Goal: Complete application form: Complete application form

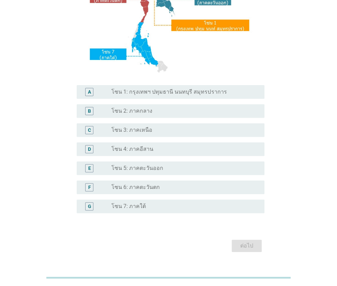
scroll to position [138, 0]
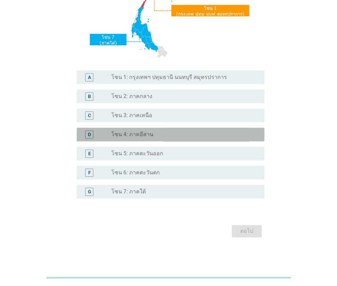
click at [173, 133] on div "radio_button_unchecked โซน 4: ภาคอีสาน" at bounding box center [182, 134] width 142 height 7
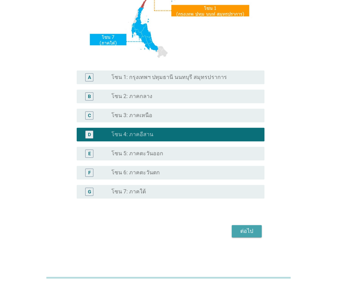
click at [246, 237] on button "ต่อไป" at bounding box center [246, 231] width 30 height 12
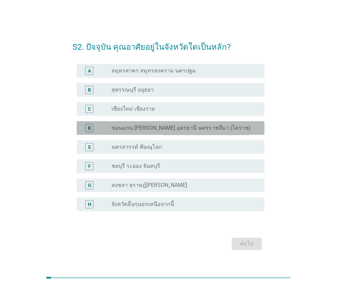
click at [190, 130] on label "ขอนแก่น [PERSON_NAME] อุดรธานี นครราชสีมา (โคราช)" at bounding box center [180, 128] width 139 height 7
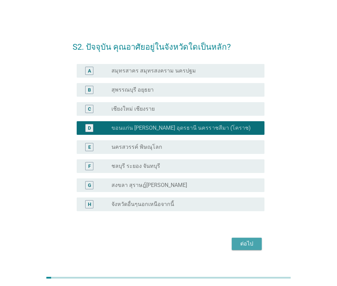
click at [255, 248] on button "ต่อไป" at bounding box center [246, 244] width 30 height 12
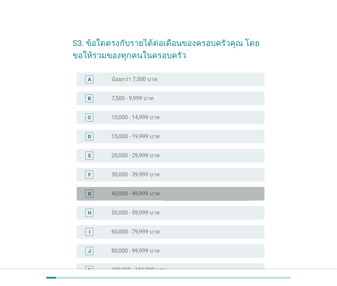
click at [135, 193] on label "40,000 - 49,999 บาท" at bounding box center [135, 193] width 48 height 7
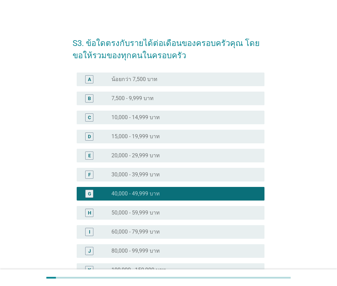
scroll to position [116, 0]
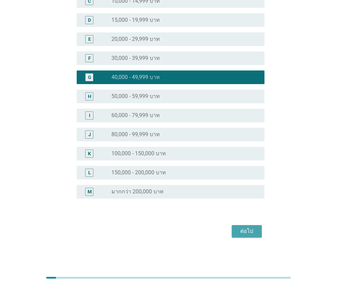
click at [247, 231] on div "ต่อไป" at bounding box center [246, 231] width 19 height 8
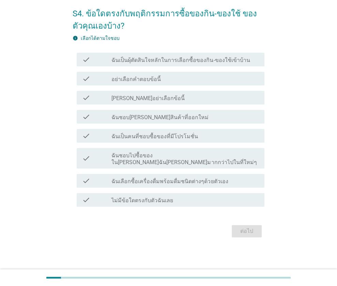
scroll to position [0, 0]
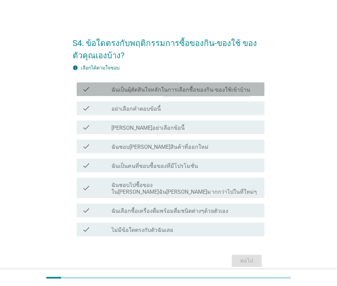
click at [188, 84] on div "check check_box_outline_blank ฉันเป็นผุ้ตัดสินใจหลักในการเลือกซื้อของกิน-ของใช้…" at bounding box center [171, 89] width 188 height 14
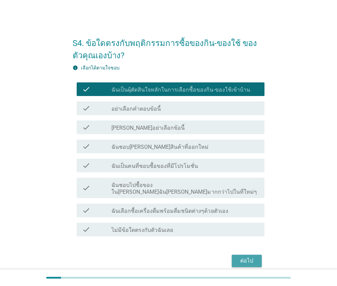
click at [252, 257] on div "ต่อไป" at bounding box center [246, 261] width 19 height 8
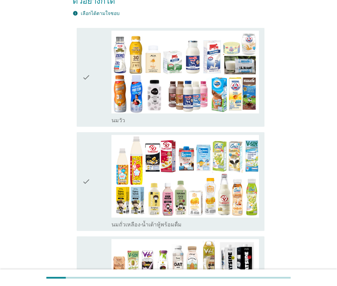
scroll to position [64, 0]
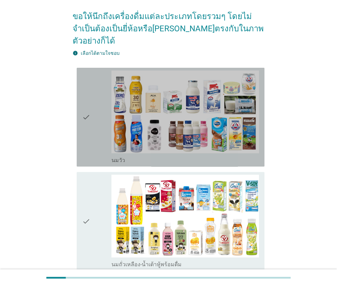
click at [87, 105] on icon "check" at bounding box center [86, 116] width 8 height 93
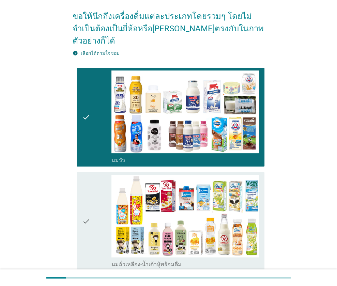
click at [85, 212] on icon "check" at bounding box center [86, 221] width 8 height 93
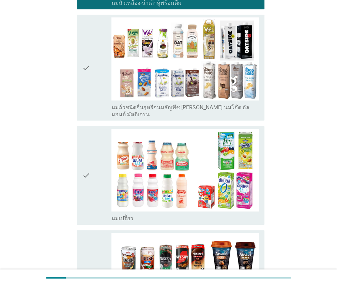
scroll to position [327, 0]
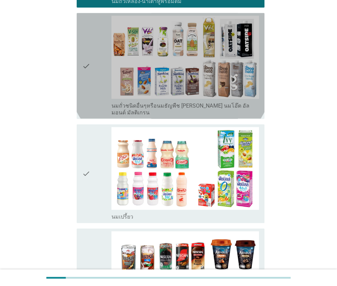
click at [84, 50] on icon "check" at bounding box center [86, 66] width 8 height 100
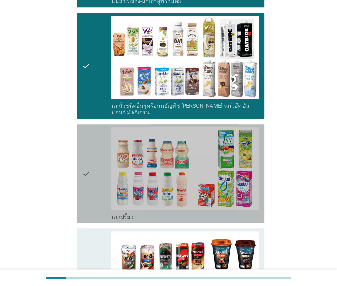
click at [86, 149] on icon "check" at bounding box center [86, 173] width 8 height 93
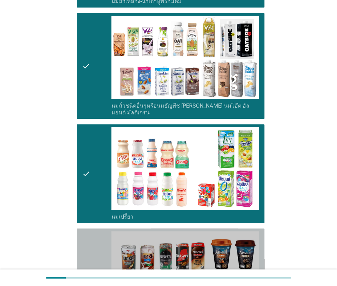
click at [85, 259] on icon "check" at bounding box center [86, 277] width 8 height 93
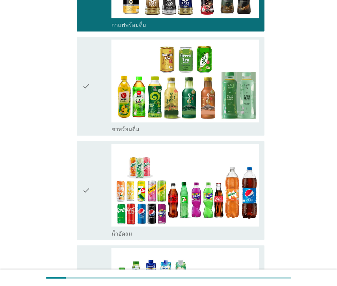
scroll to position [624, 0]
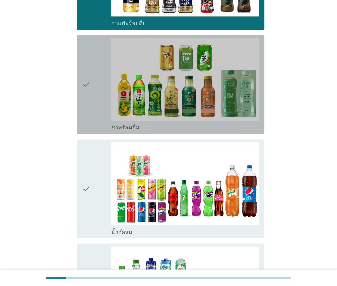
click at [83, 64] on icon "check" at bounding box center [86, 84] width 8 height 93
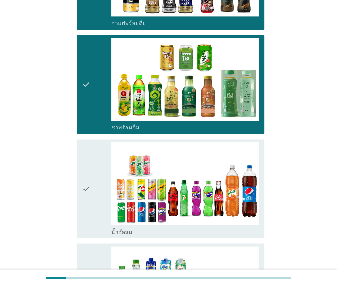
click at [87, 169] on icon "check" at bounding box center [86, 188] width 8 height 93
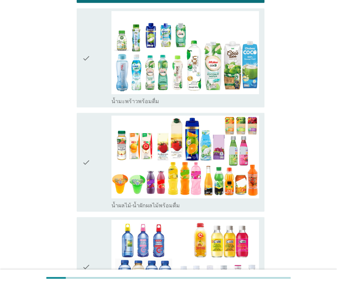
scroll to position [858, 0]
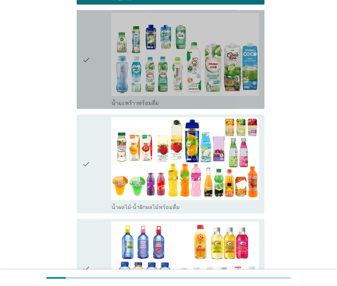
click at [90, 40] on div "check" at bounding box center [97, 59] width 30 height 93
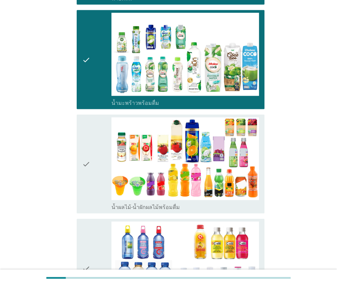
click at [86, 143] on icon "check" at bounding box center [86, 163] width 8 height 93
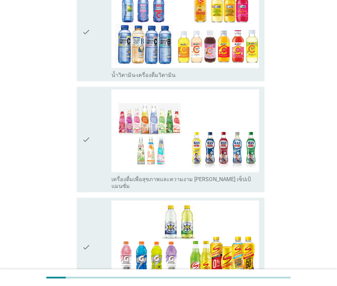
scroll to position [1097, 0]
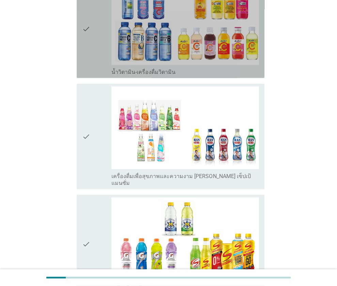
click at [87, 5] on icon "check" at bounding box center [86, 28] width 8 height 93
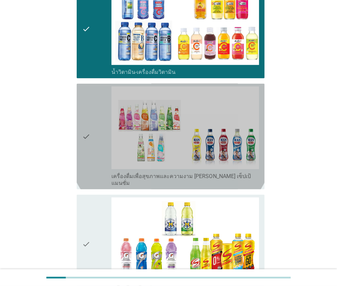
click at [84, 105] on icon "check" at bounding box center [86, 136] width 8 height 100
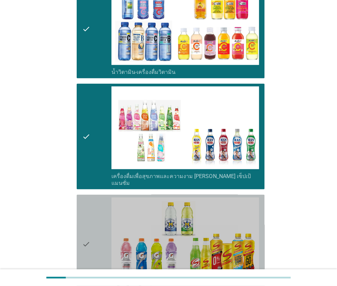
click at [86, 222] on icon "check" at bounding box center [86, 243] width 8 height 93
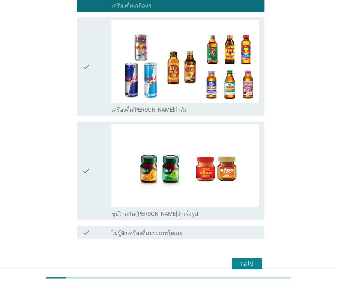
scroll to position [1383, 0]
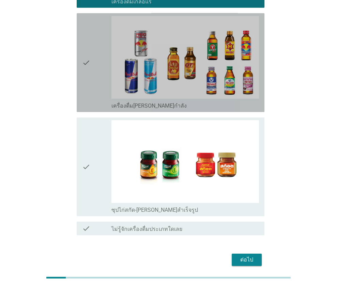
click at [85, 34] on icon "check" at bounding box center [86, 62] width 8 height 93
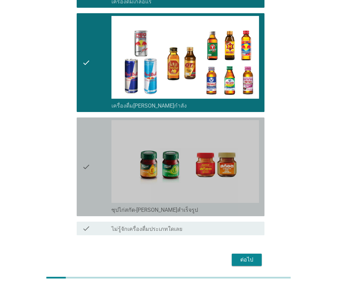
click at [88, 136] on icon "check" at bounding box center [86, 166] width 8 height 93
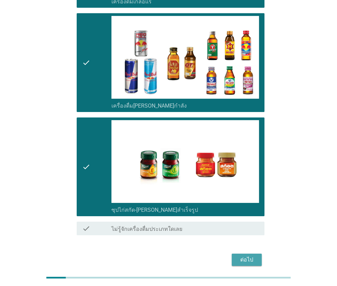
click at [241, 256] on div "ต่อไป" at bounding box center [246, 260] width 19 height 8
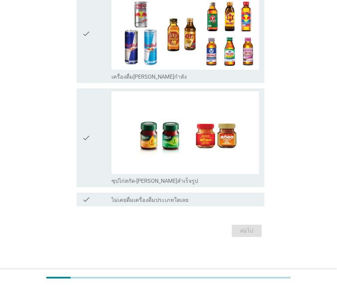
scroll to position [0, 0]
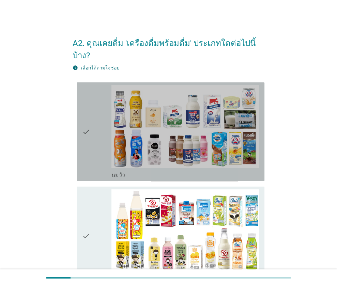
click at [87, 123] on icon "check" at bounding box center [86, 131] width 8 height 93
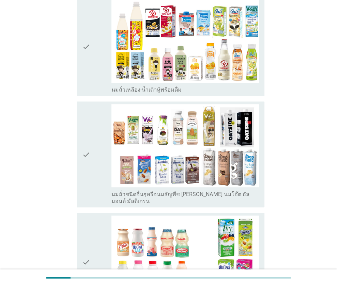
scroll to position [202, 0]
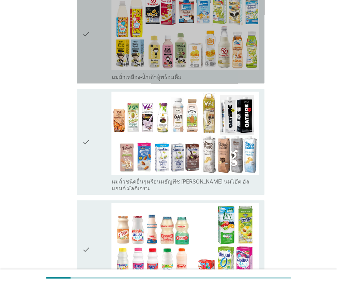
click at [86, 24] on icon "check" at bounding box center [86, 33] width 8 height 93
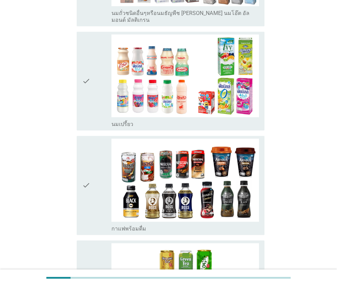
scroll to position [410, 0]
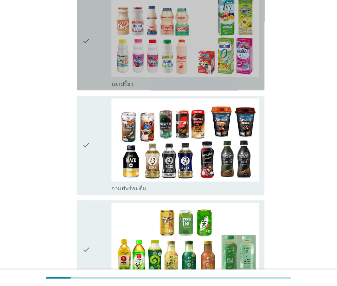
click at [84, 22] on icon "check" at bounding box center [86, 40] width 8 height 93
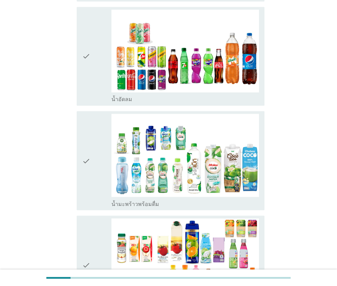
scroll to position [711, 0]
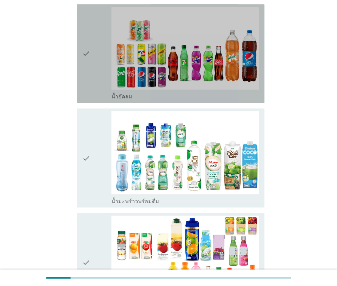
click at [89, 32] on icon "check" at bounding box center [86, 53] width 8 height 93
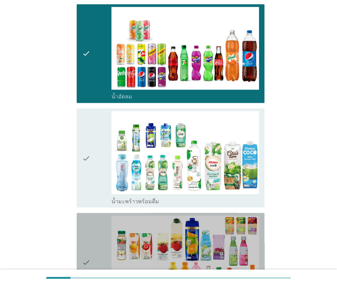
click at [90, 242] on div "check" at bounding box center [97, 261] width 30 height 93
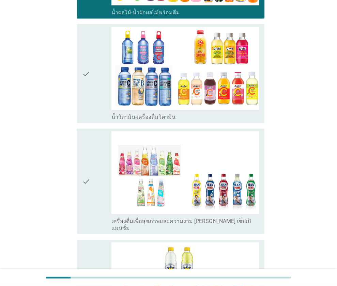
scroll to position [1006, 0]
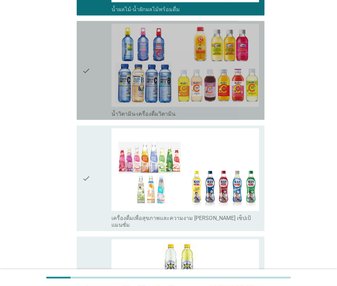
click at [82, 48] on icon "check" at bounding box center [86, 70] width 8 height 93
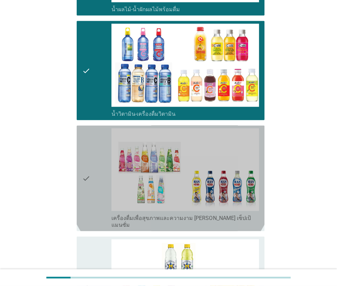
click at [87, 158] on icon "check" at bounding box center [86, 178] width 8 height 100
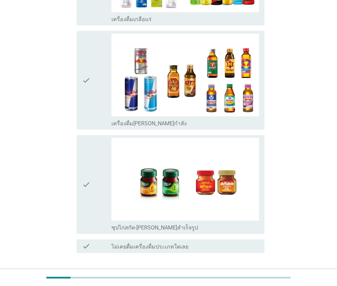
scroll to position [1334, 0]
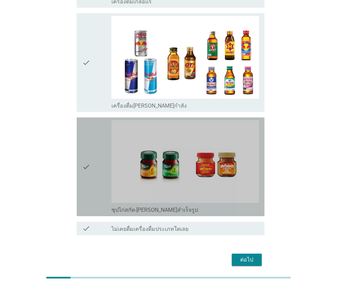
click at [83, 139] on icon "check" at bounding box center [86, 166] width 8 height 93
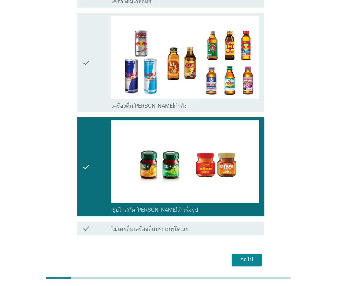
click at [252, 256] on div "ต่อไป" at bounding box center [246, 260] width 19 height 8
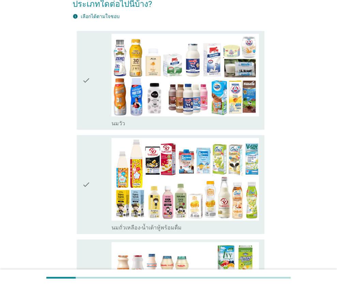
scroll to position [53, 0]
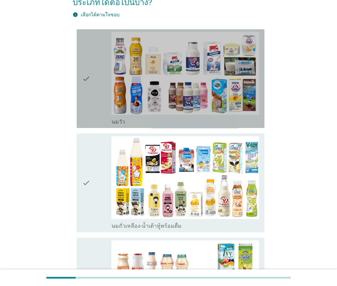
click at [87, 80] on icon "check" at bounding box center [86, 78] width 8 height 93
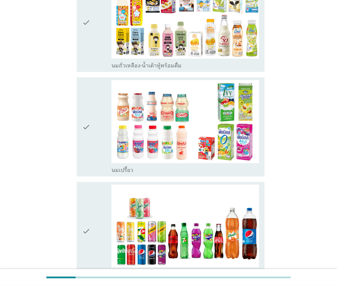
scroll to position [233, 0]
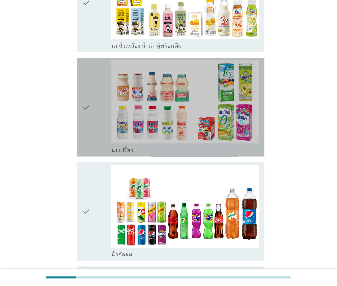
click at [89, 104] on icon "check" at bounding box center [86, 106] width 8 height 93
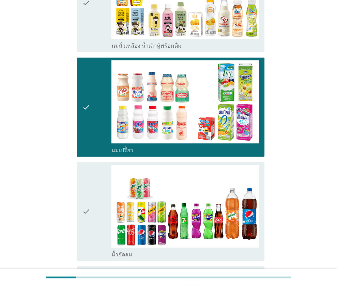
click at [82, 213] on icon "check" at bounding box center [86, 211] width 8 height 93
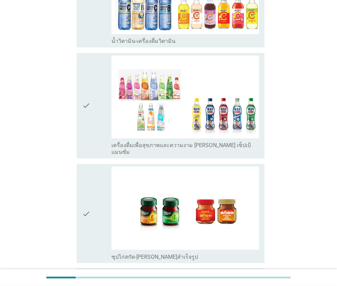
scroll to position [721, 0]
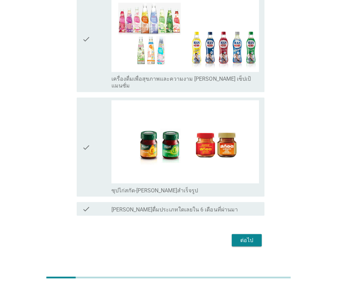
click at [260, 234] on button "ต่อไป" at bounding box center [246, 240] width 30 height 12
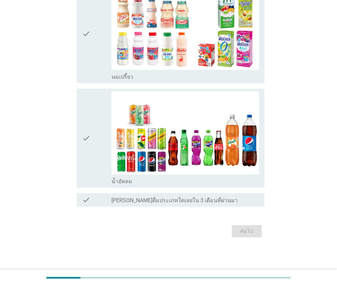
scroll to position [0, 0]
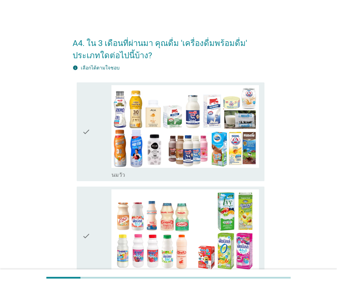
click at [80, 132] on div "check check_box_outline_blank [PERSON_NAME]" at bounding box center [171, 131] width 188 height 99
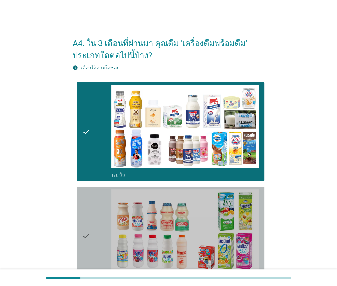
click at [83, 235] on icon "check" at bounding box center [86, 235] width 8 height 93
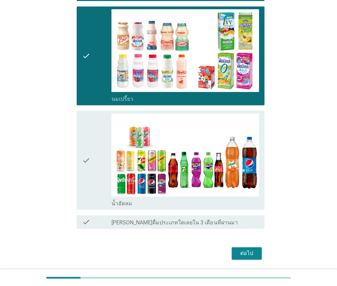
scroll to position [201, 0]
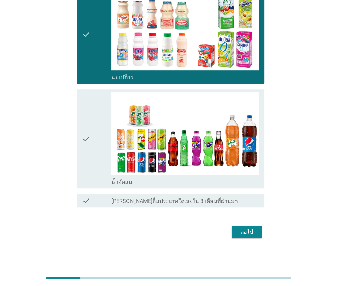
click at [247, 226] on button "ต่อไป" at bounding box center [246, 232] width 30 height 12
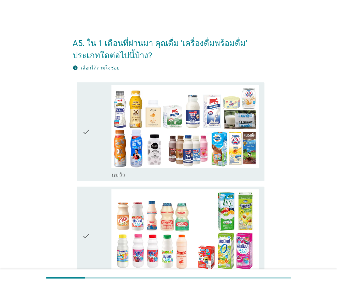
click at [81, 234] on div "check check_box นมเปรี้ยว" at bounding box center [171, 235] width 188 height 99
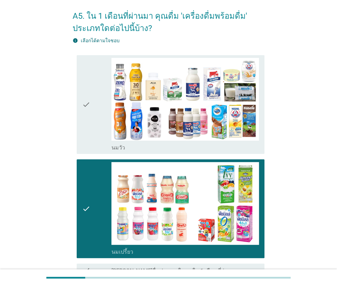
scroll to position [30, 0]
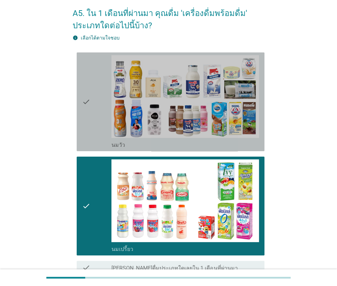
click at [82, 102] on icon "check" at bounding box center [86, 101] width 8 height 93
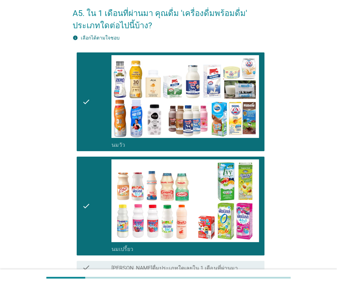
scroll to position [97, 0]
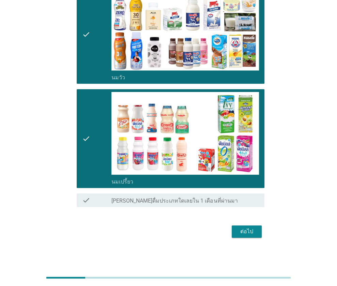
click at [251, 230] on div "ต่อไป" at bounding box center [246, 231] width 19 height 8
